Goal: Information Seeking & Learning: Learn about a topic

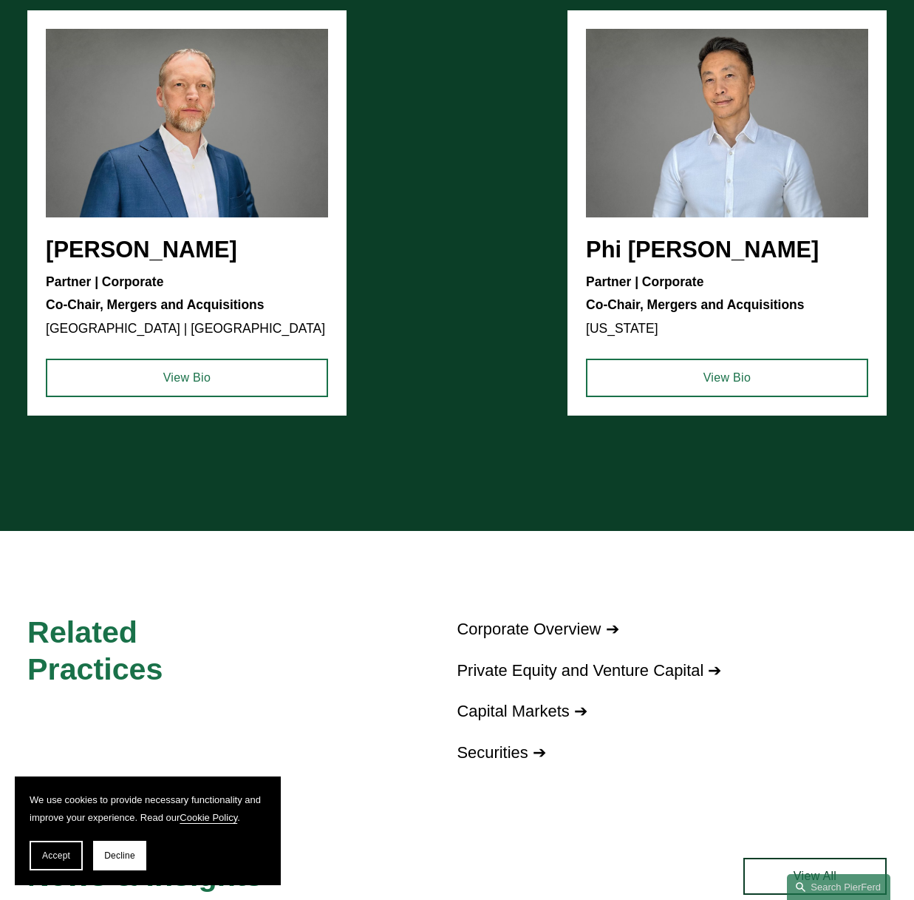
scroll to position [1126, 0]
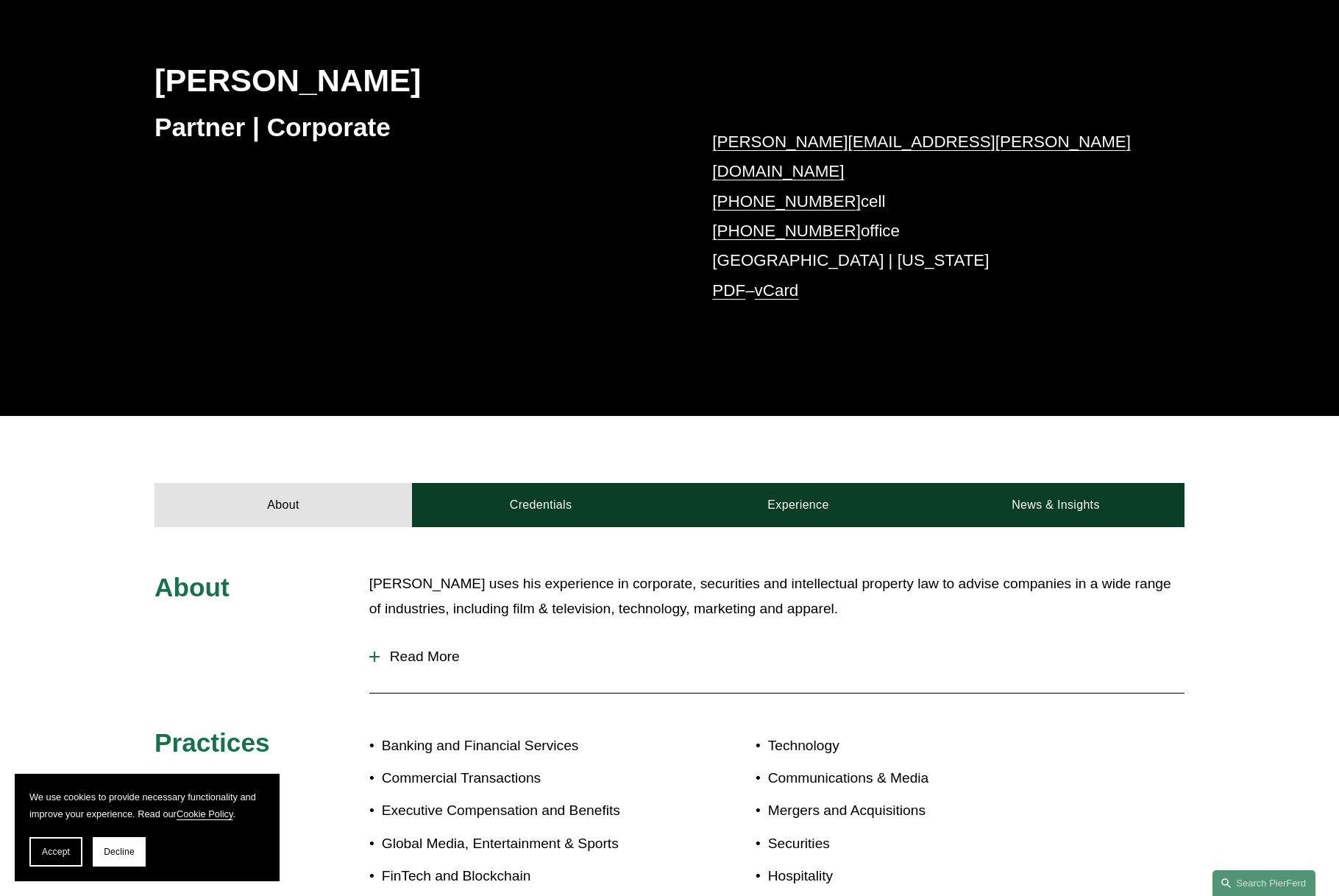
scroll to position [198, 0]
